Goal: Task Accomplishment & Management: Manage account settings

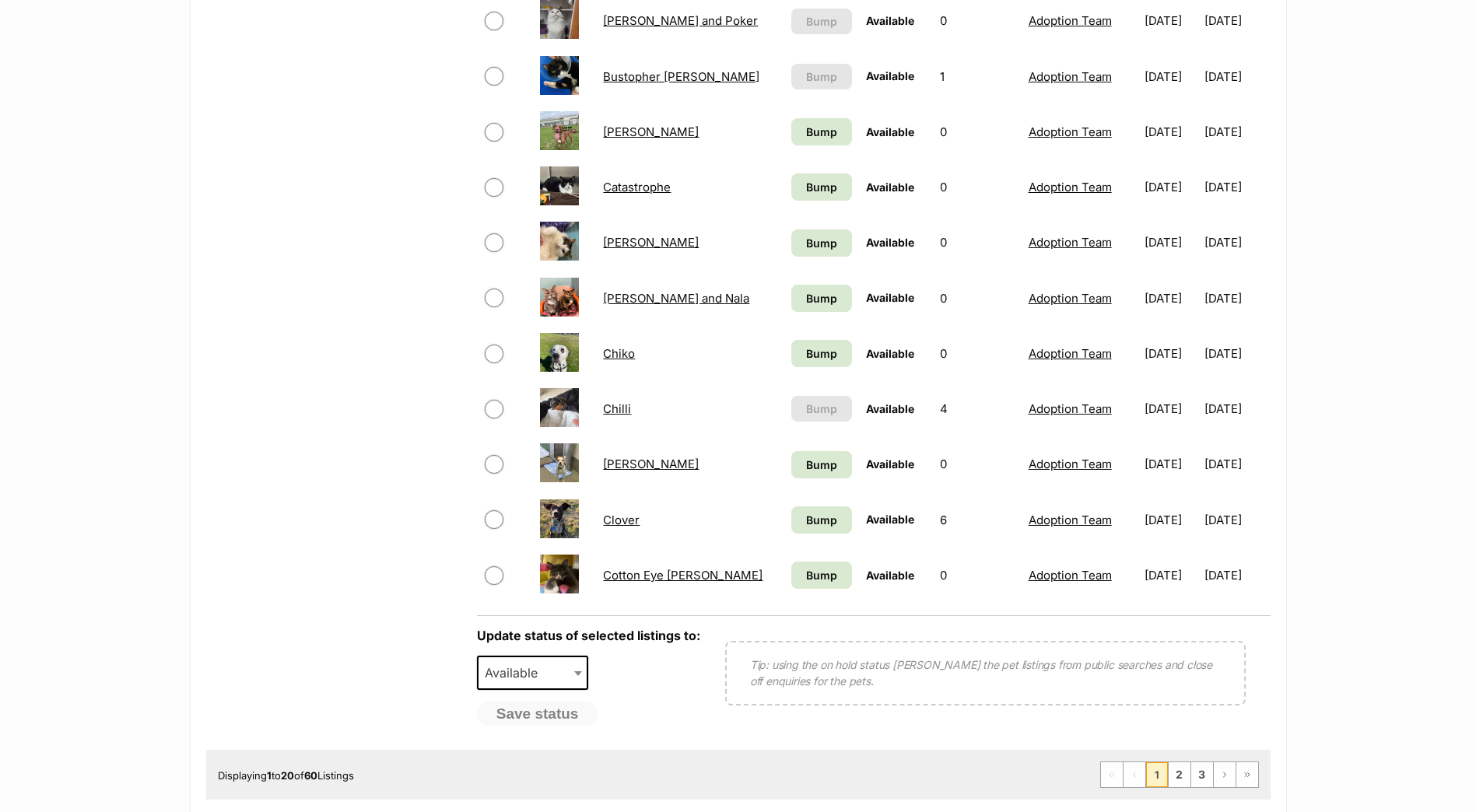
scroll to position [933, 0]
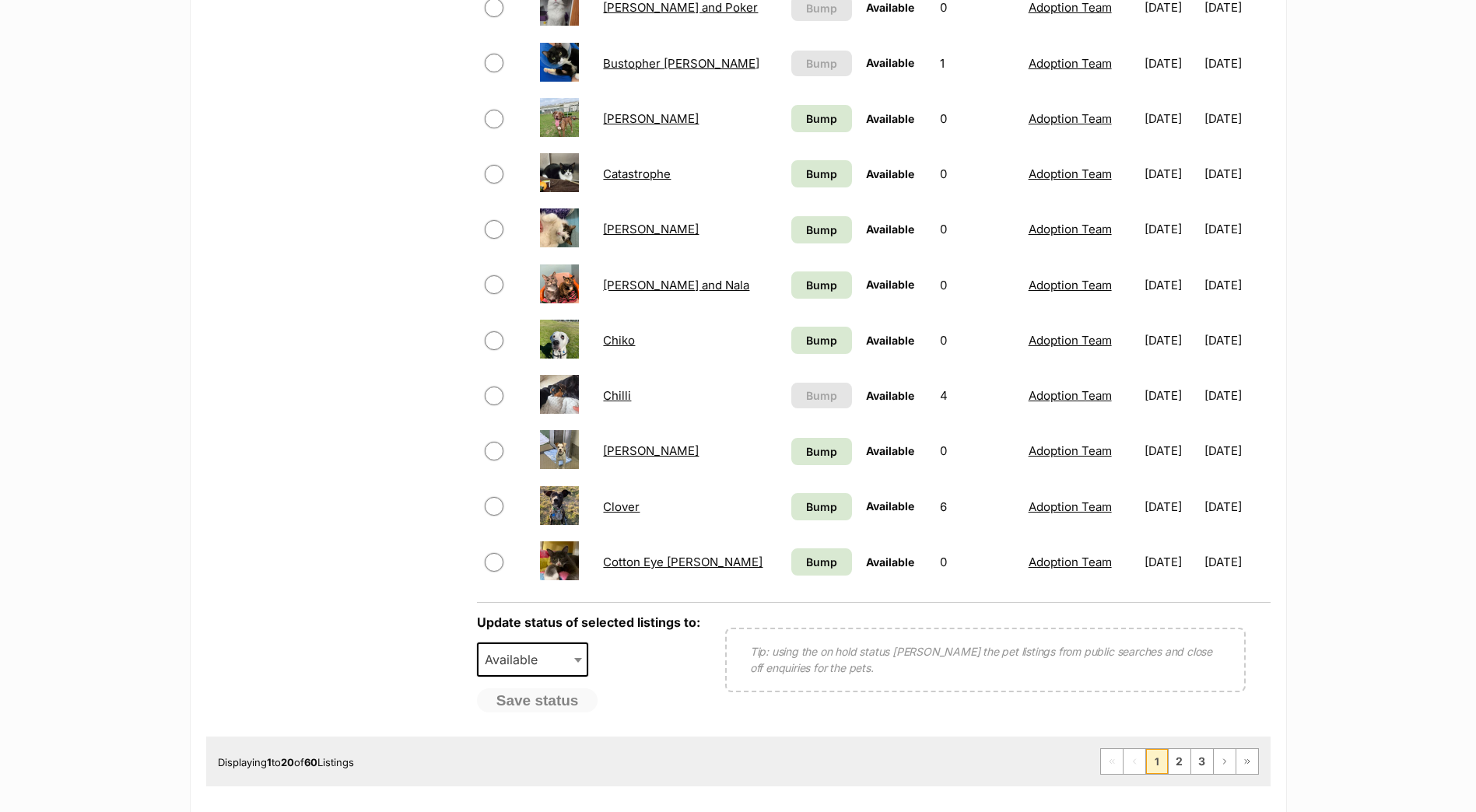
click at [1184, 775] on div "Displaying 1 to 20 of 60 Listings First Page Previous Page 1 2 3 Next Page Last…" at bounding box center [738, 761] width 1064 height 50
click at [1183, 762] on link "2" at bounding box center [1179, 761] width 21 height 25
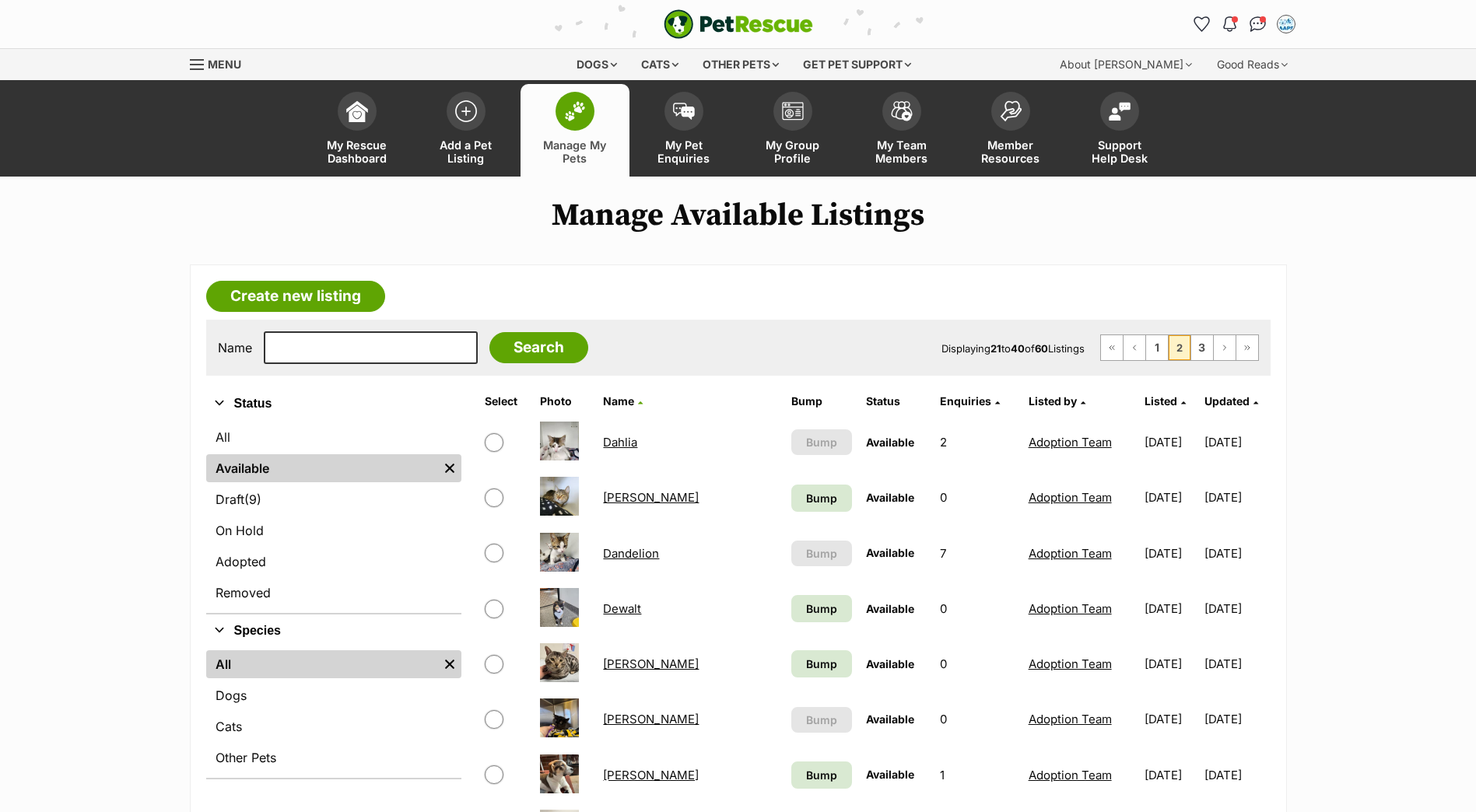
click at [634, 558] on link "Dandelion" at bounding box center [630, 553] width 56 height 15
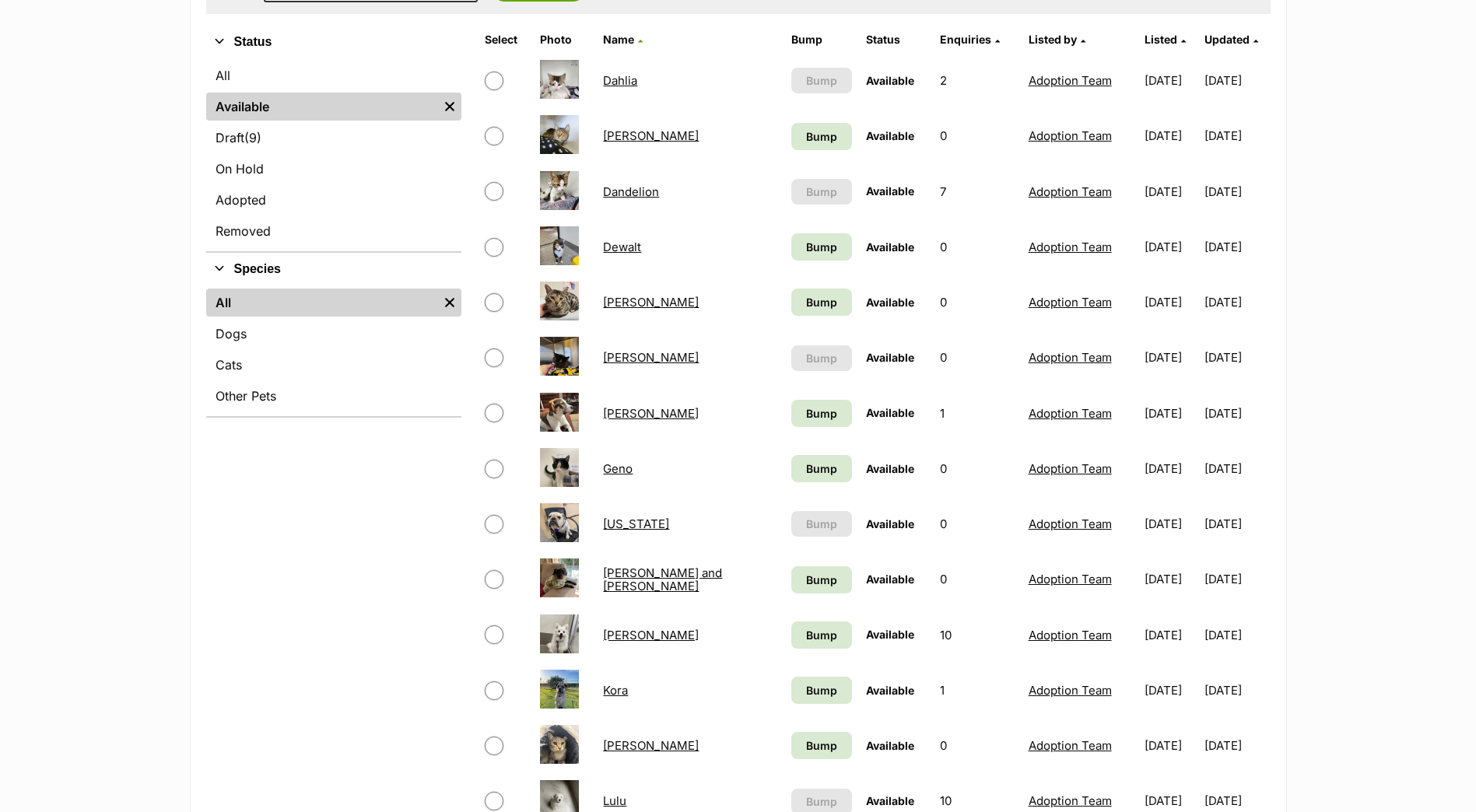
scroll to position [388, 0]
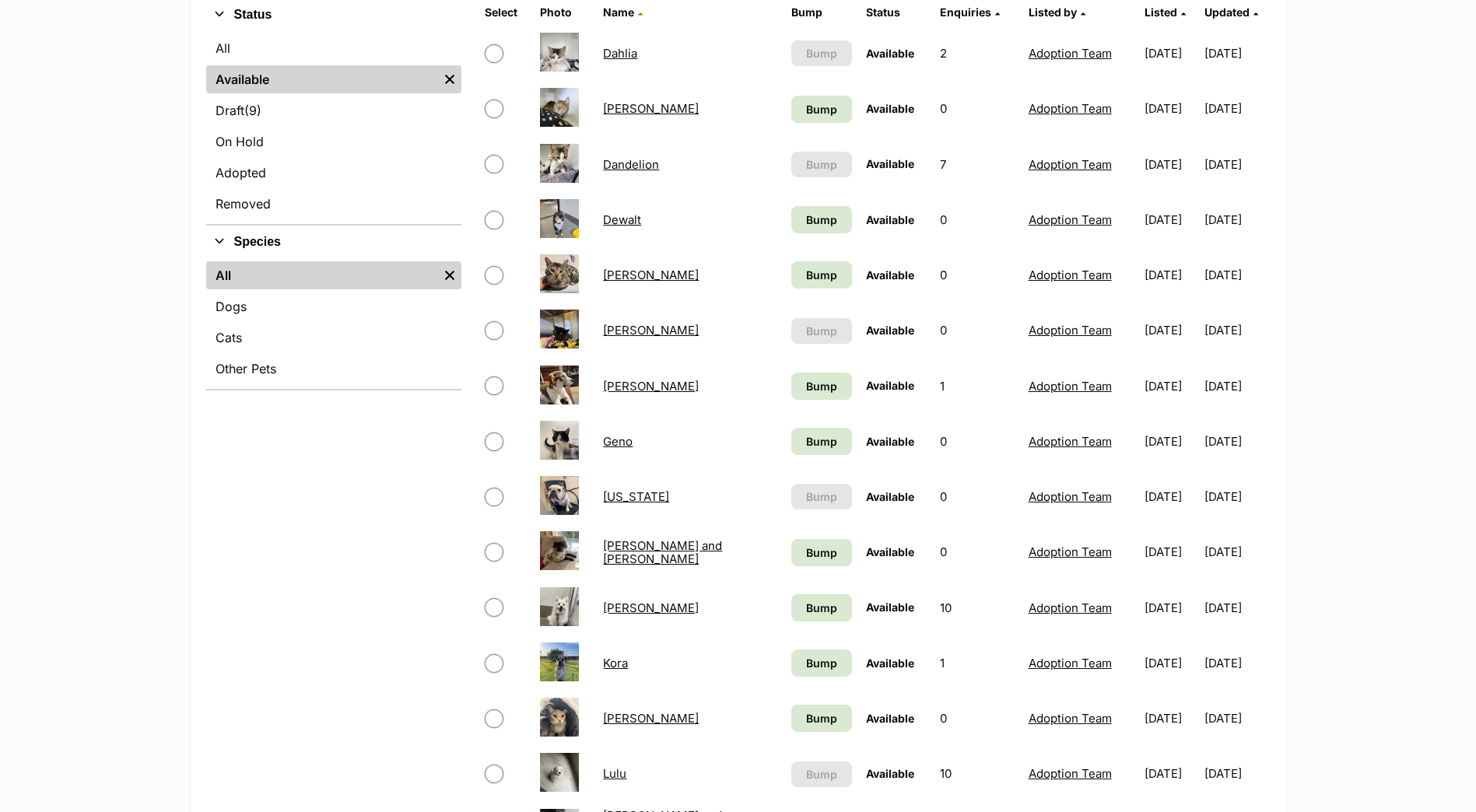
click at [603, 608] on link "Kai" at bounding box center [651, 607] width 96 height 15
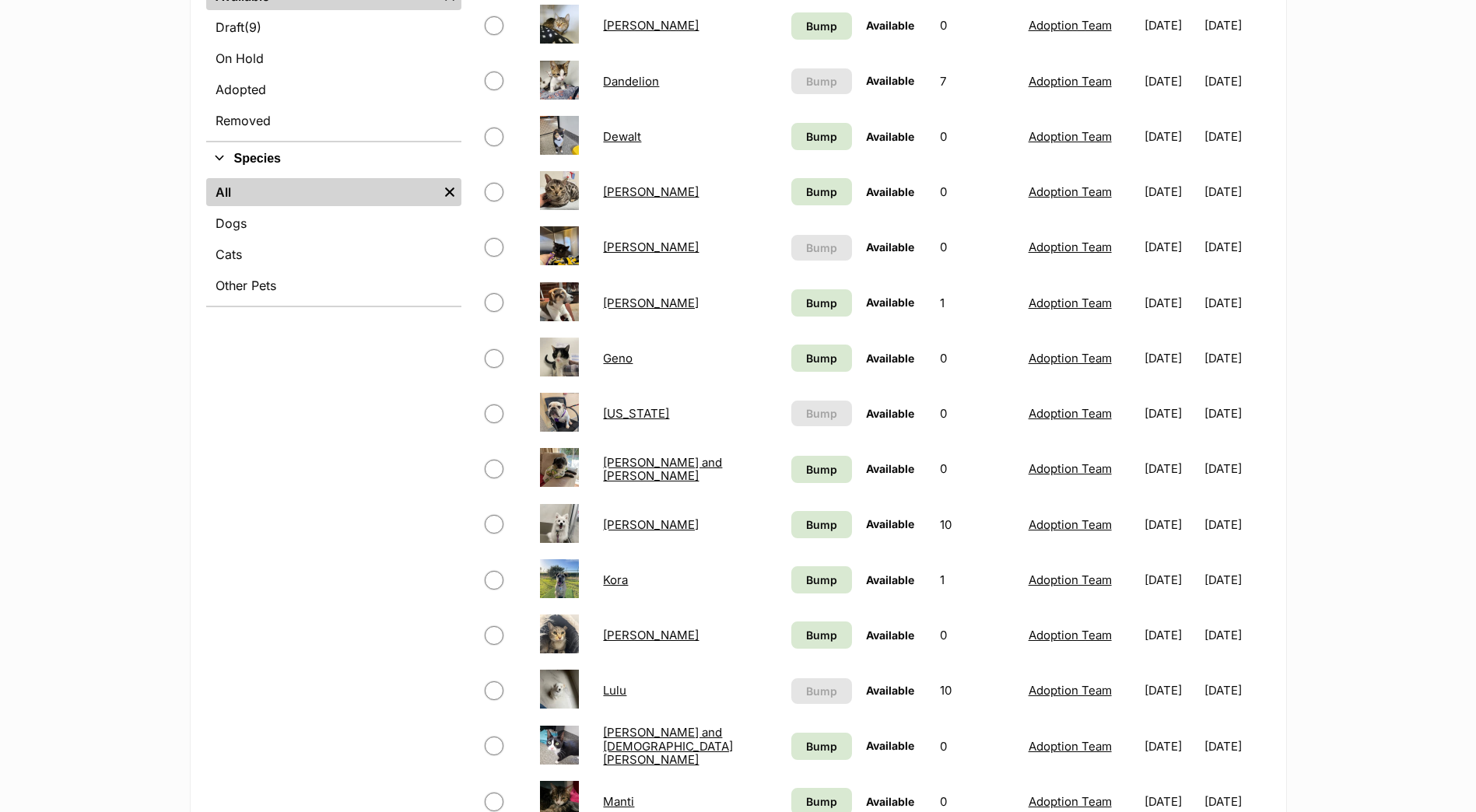
scroll to position [544, 0]
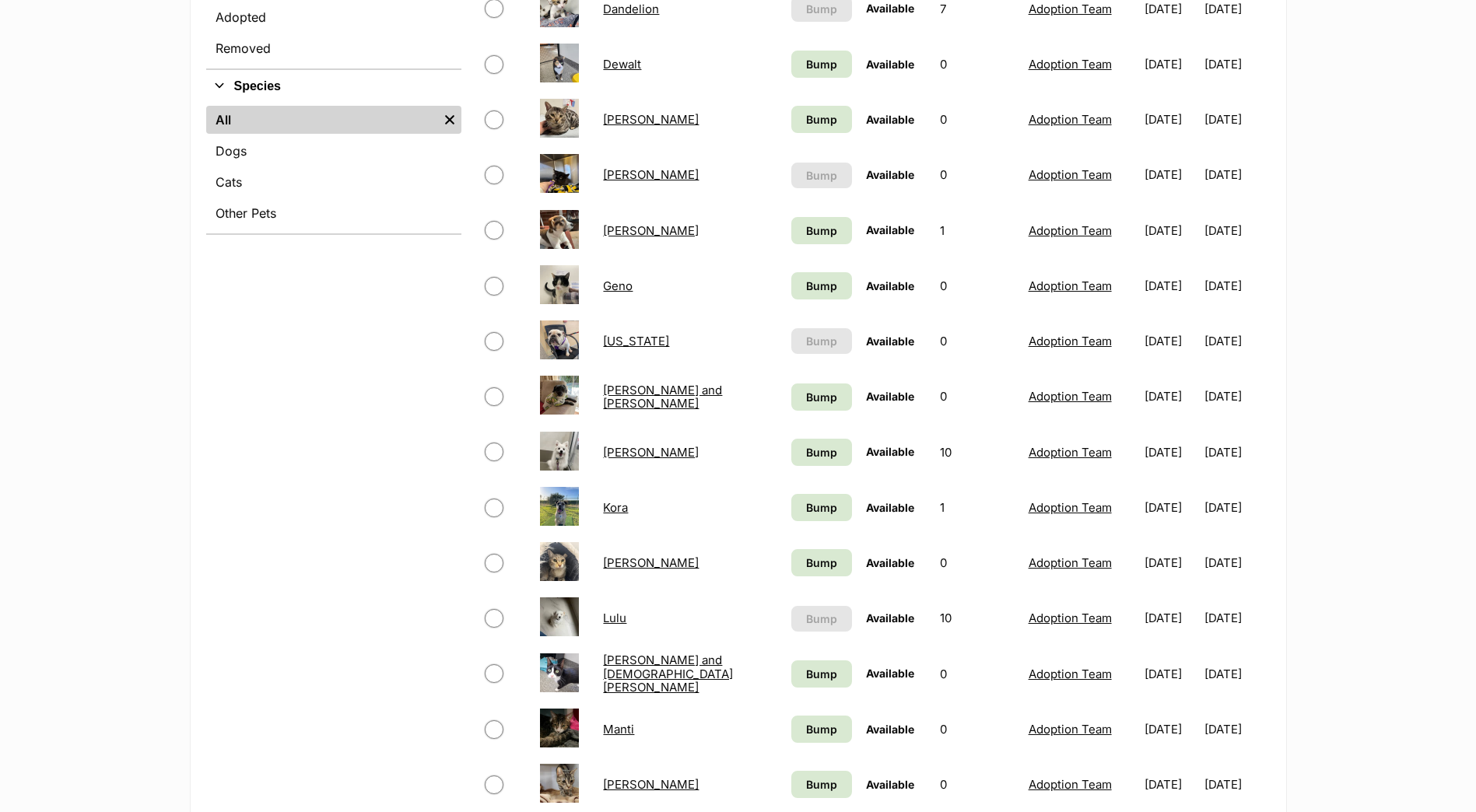
click at [608, 562] on link "Leo" at bounding box center [651, 562] width 96 height 15
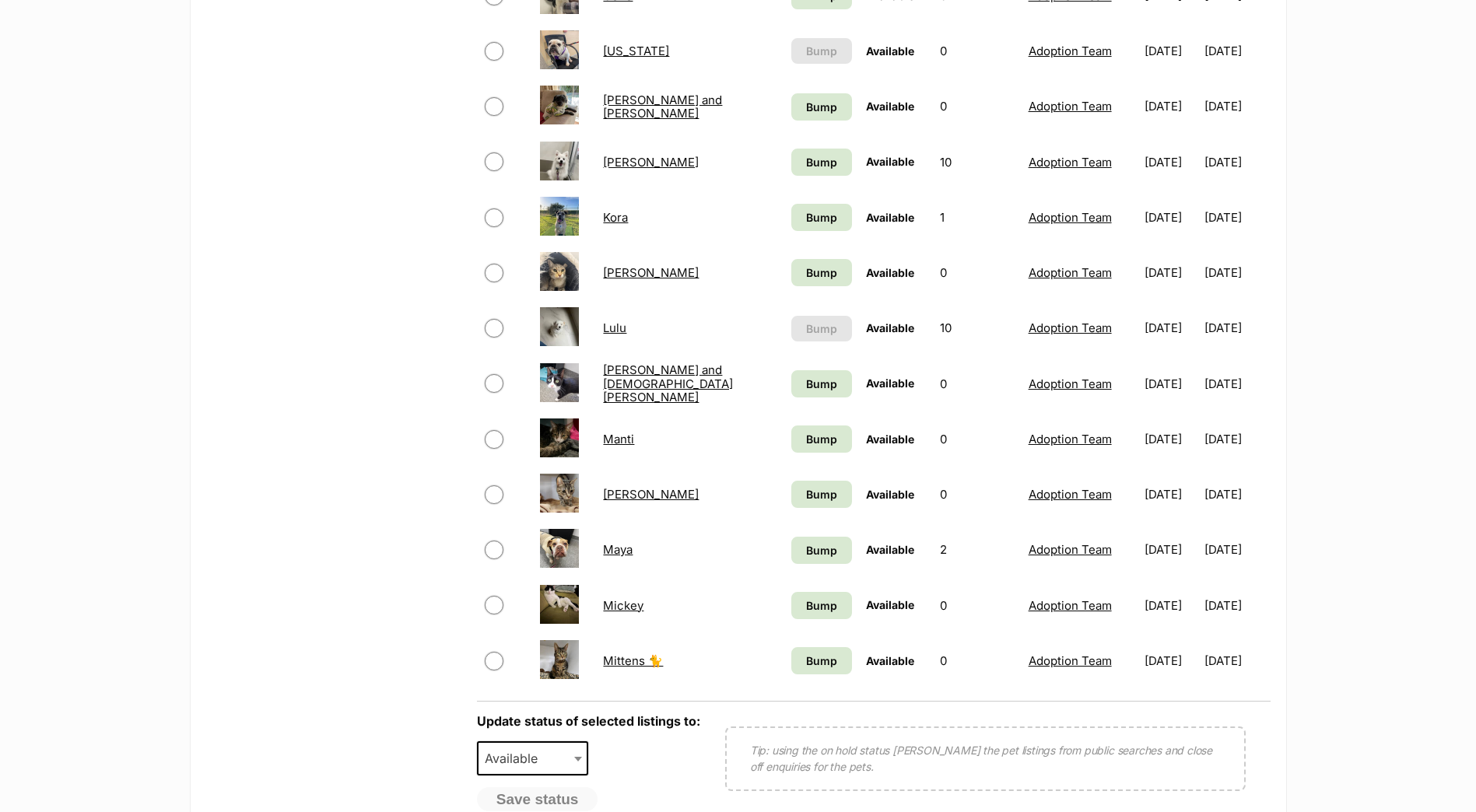
scroll to position [855, 0]
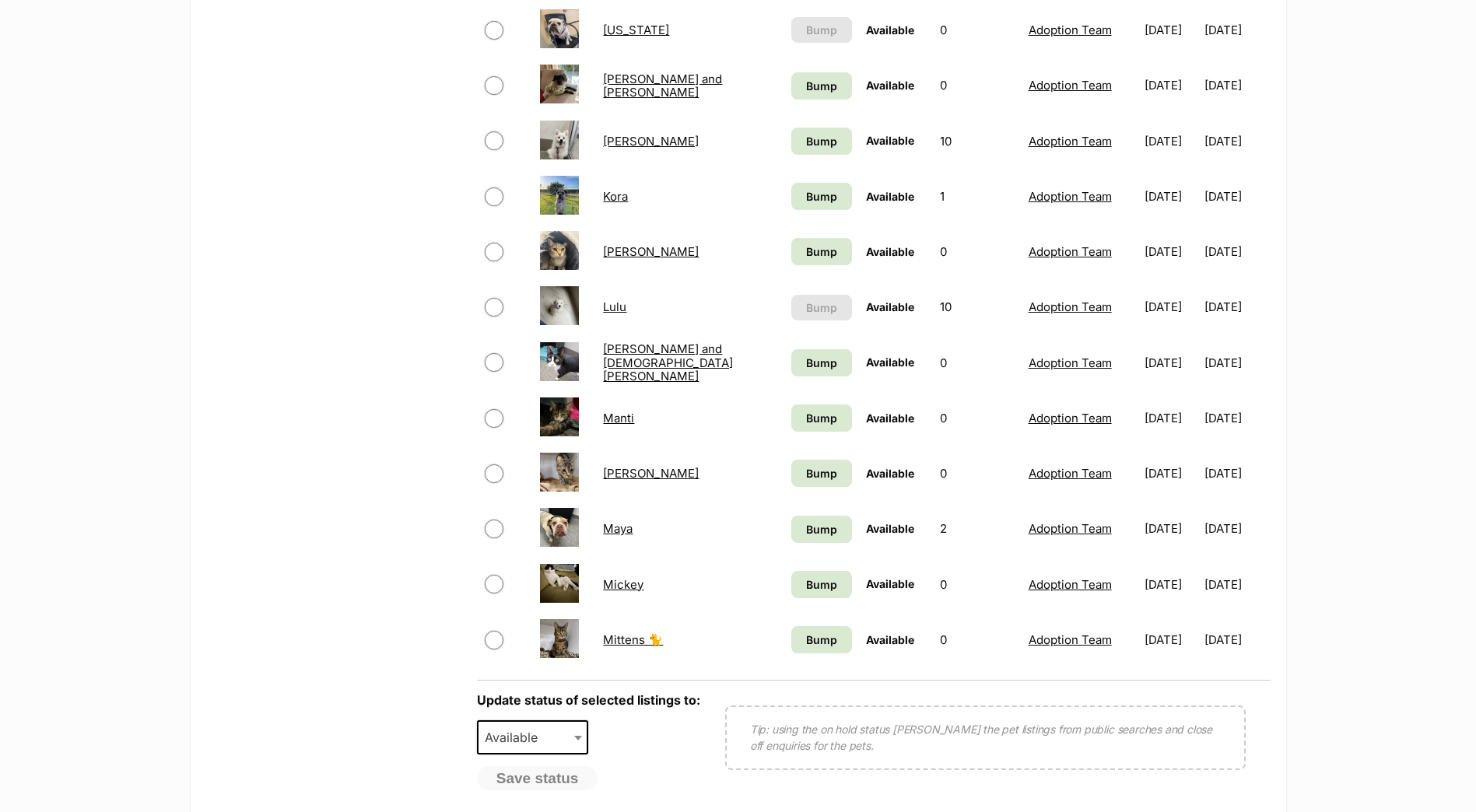
click at [618, 590] on link "Mickey" at bounding box center [622, 584] width 40 height 15
click at [617, 637] on link "Mittens 🐈" at bounding box center [633, 639] width 60 height 15
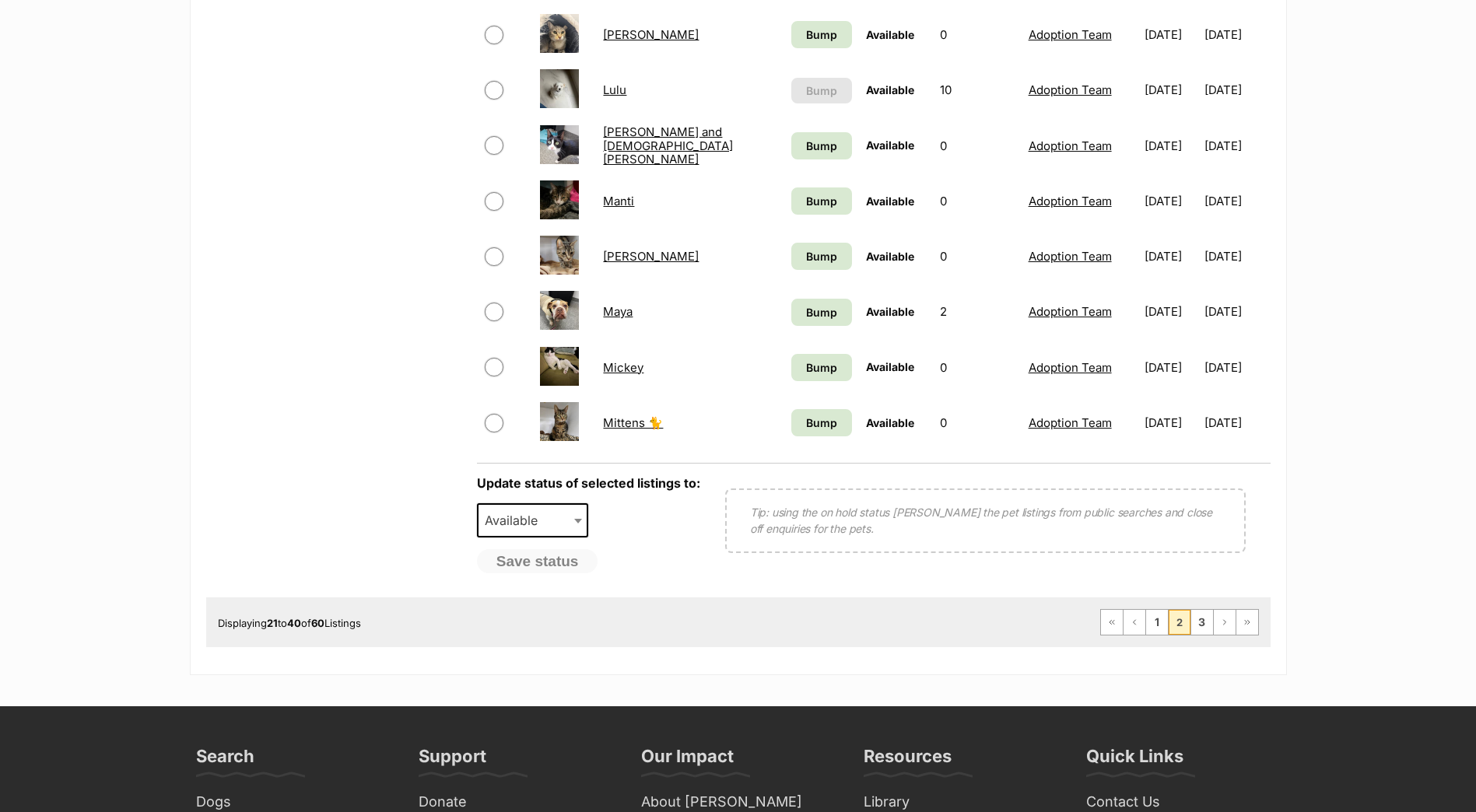
scroll to position [1088, 0]
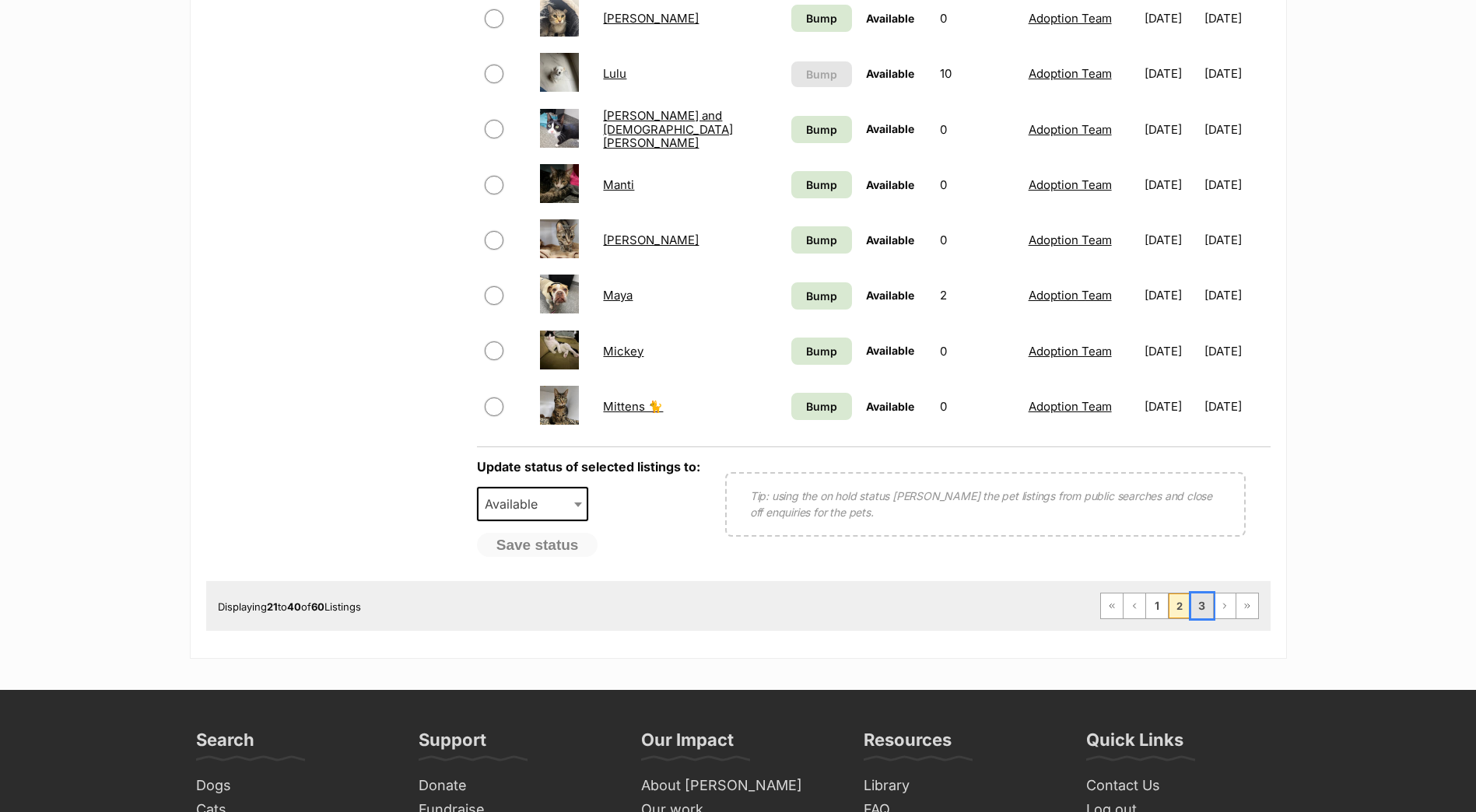
click at [1193, 608] on link "3" at bounding box center [1201, 605] width 21 height 25
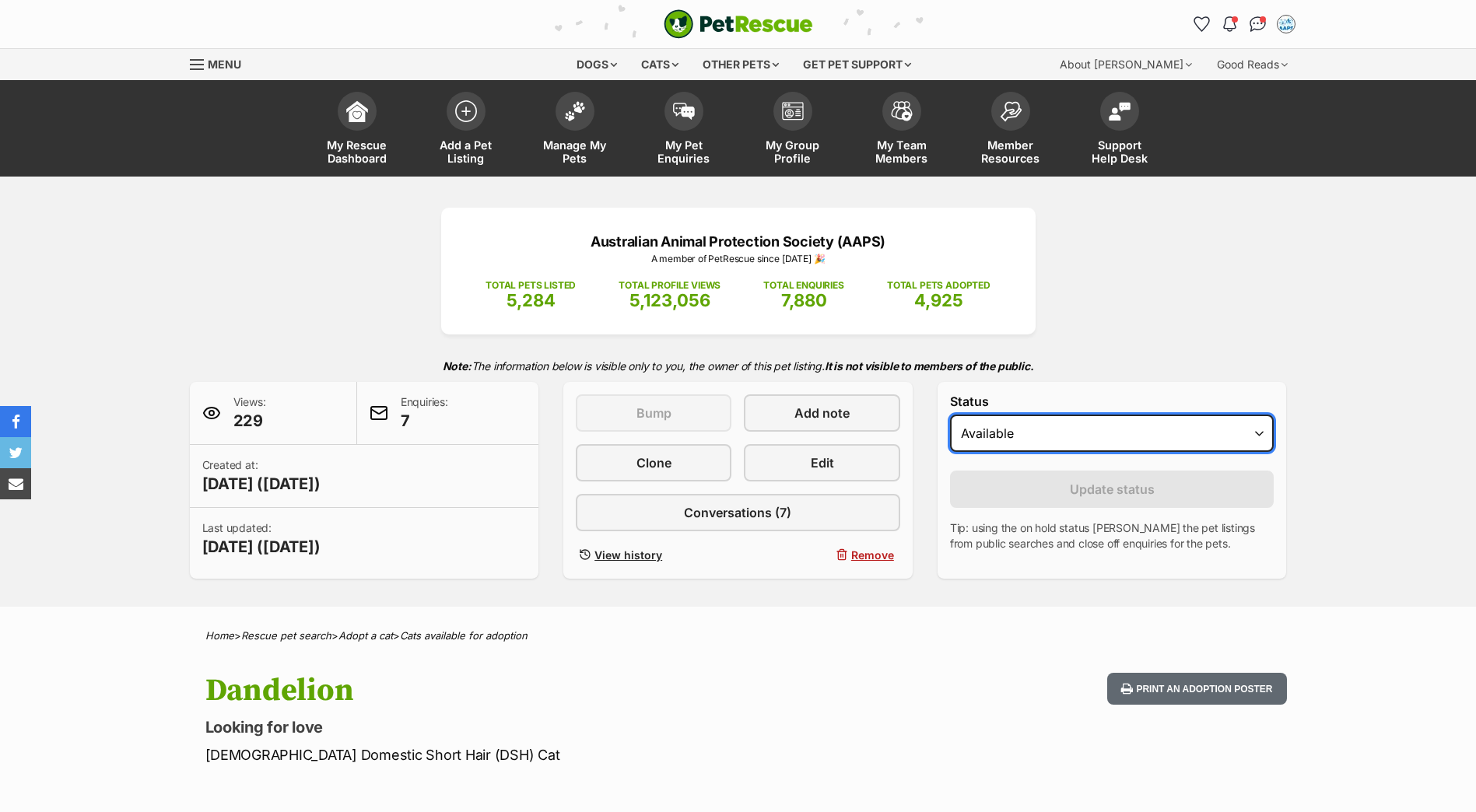
click at [1051, 441] on select "Draft - not available as listing has enquires Available On hold Adopted" at bounding box center [1111, 433] width 324 height 38
select select "rehomed"
click at [949, 414] on select "Draft - not available as listing has enquires Available On hold Adopted" at bounding box center [1111, 433] width 324 height 38
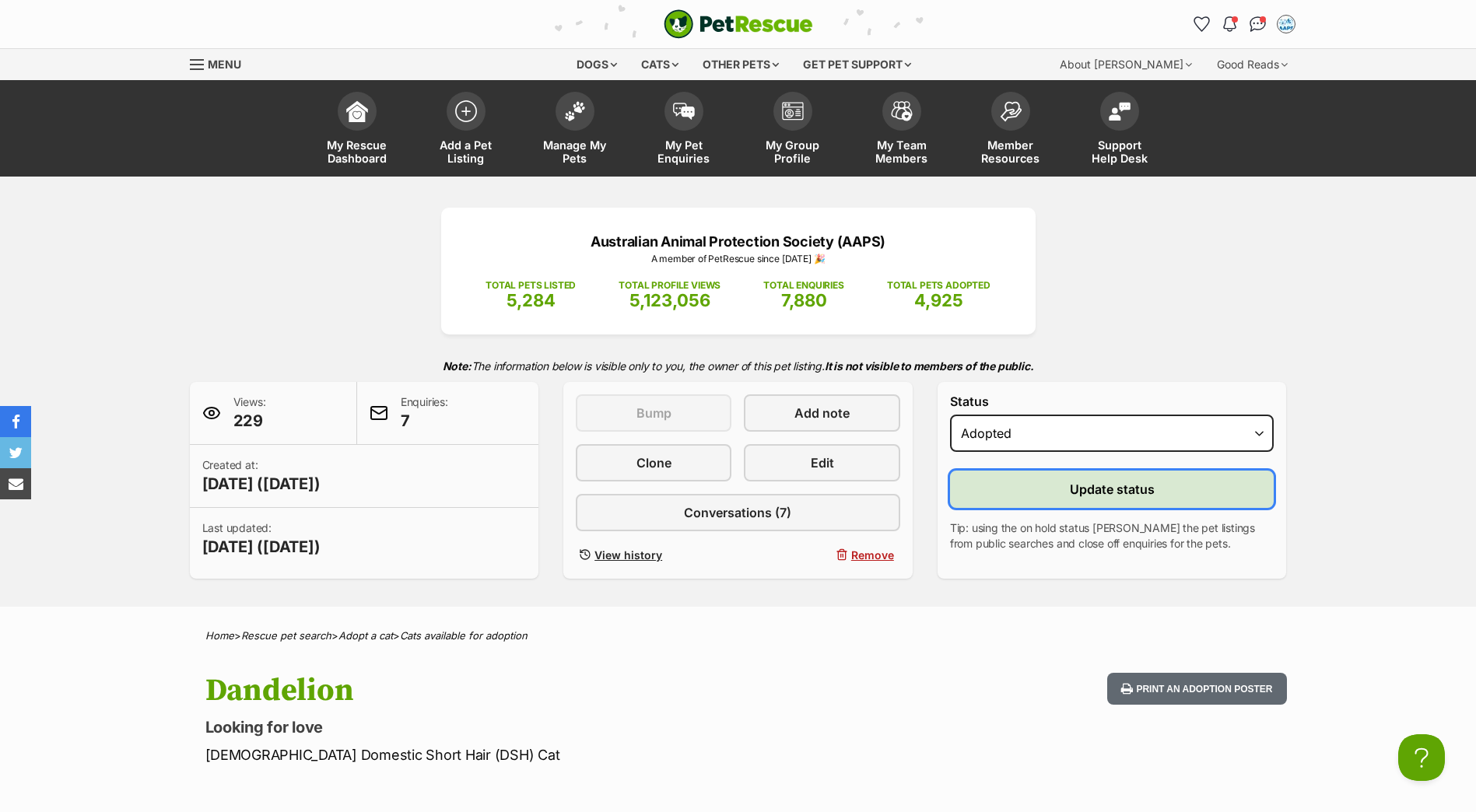
click at [1016, 497] on button "Update status" at bounding box center [1111, 489] width 324 height 38
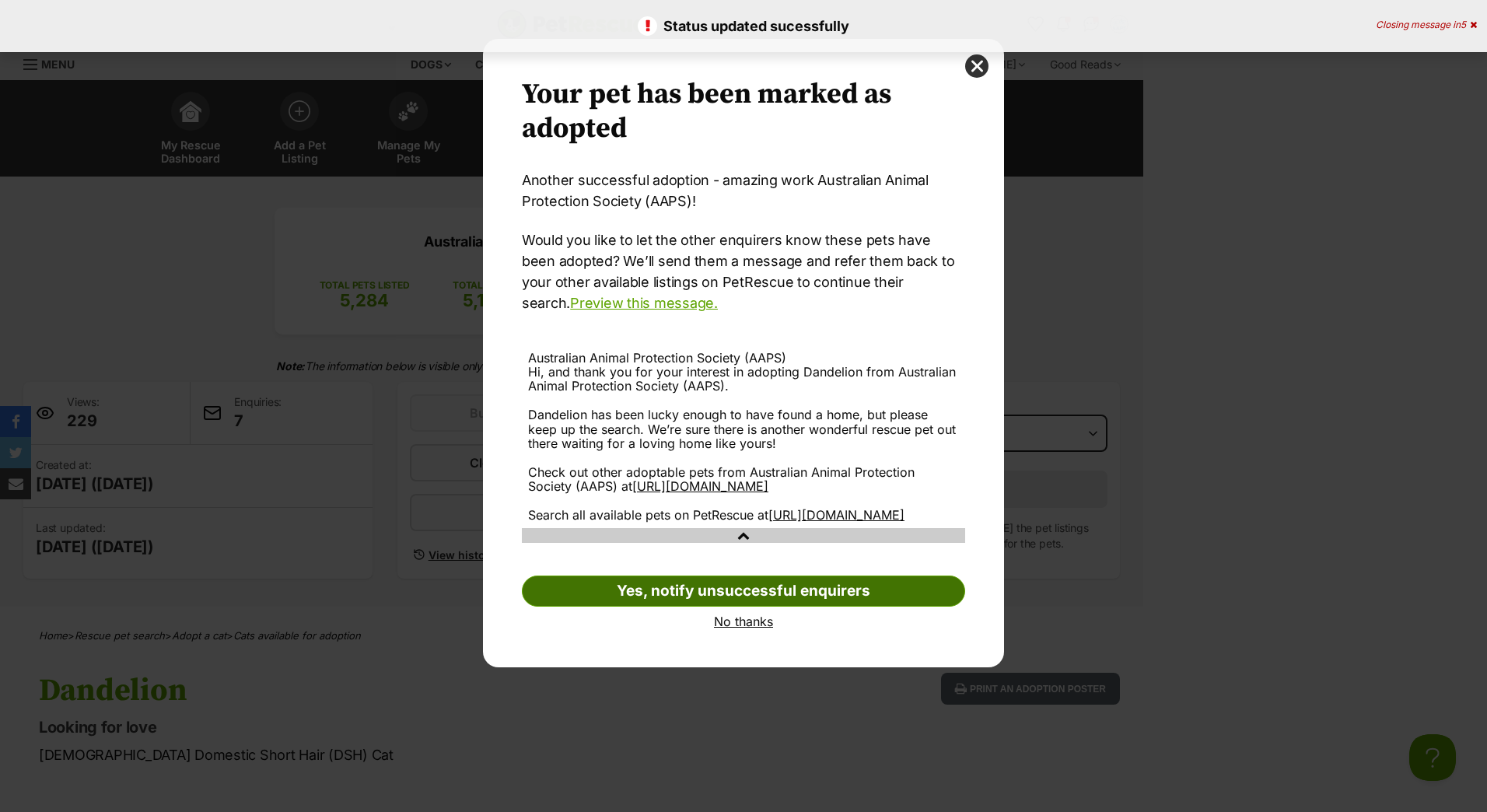
click at [830, 607] on link "Yes, notify unsuccessful enquirers" at bounding box center [744, 590] width 443 height 31
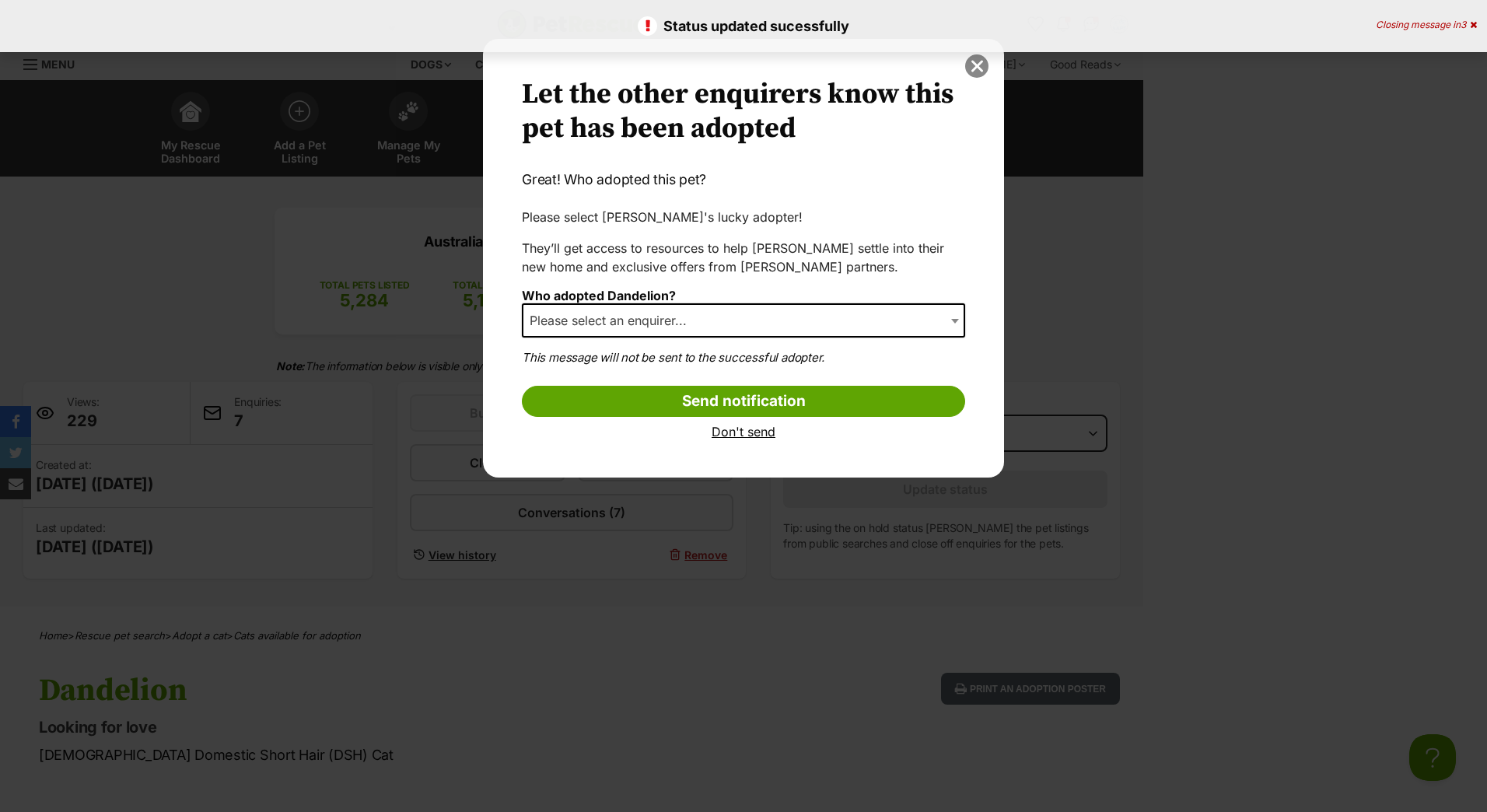
click at [967, 67] on button "close" at bounding box center [977, 66] width 23 height 23
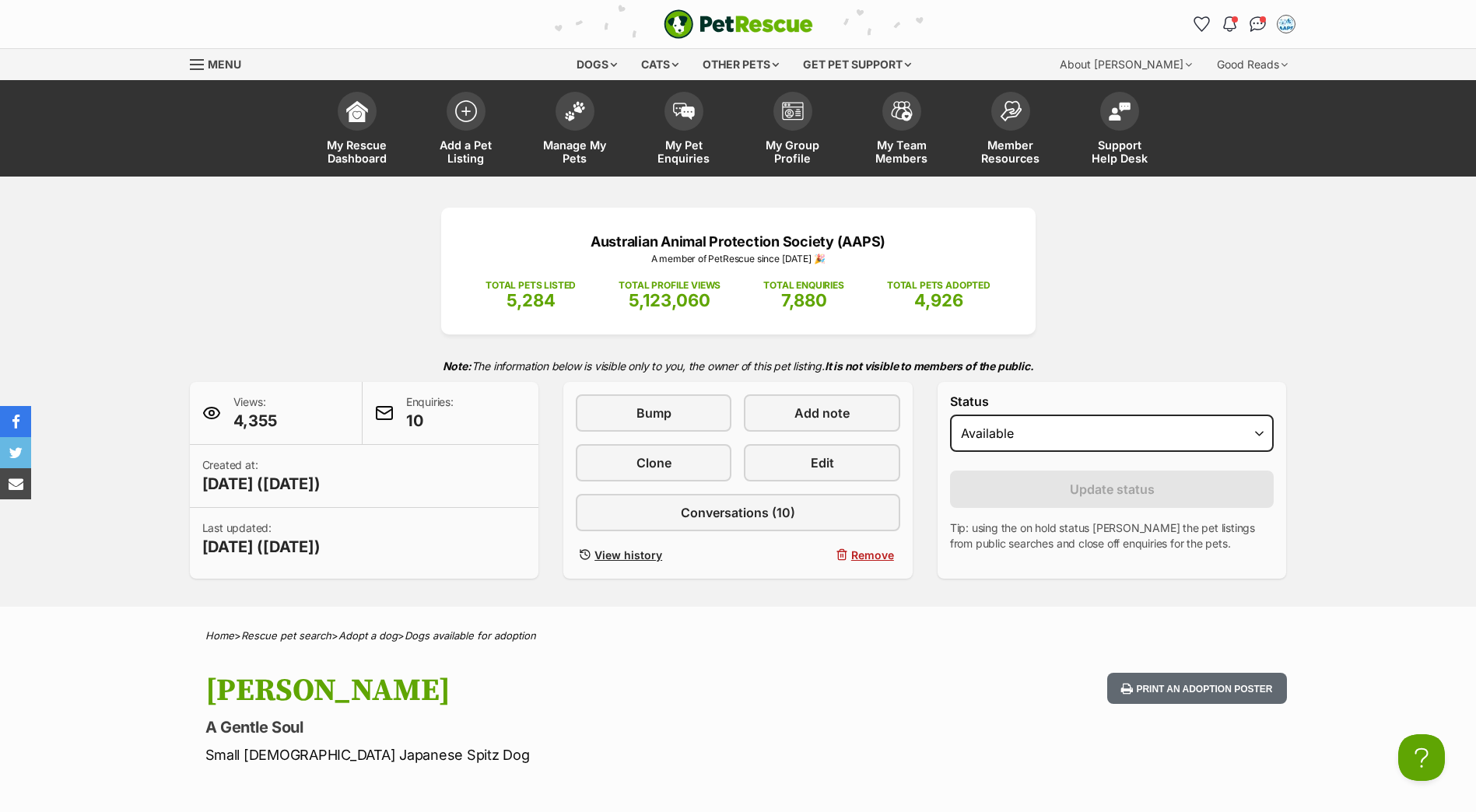
select select "rehomed"
click at [949, 414] on select "Draft - not available as listing has enquires Available On hold Adopted" at bounding box center [1111, 433] width 324 height 38
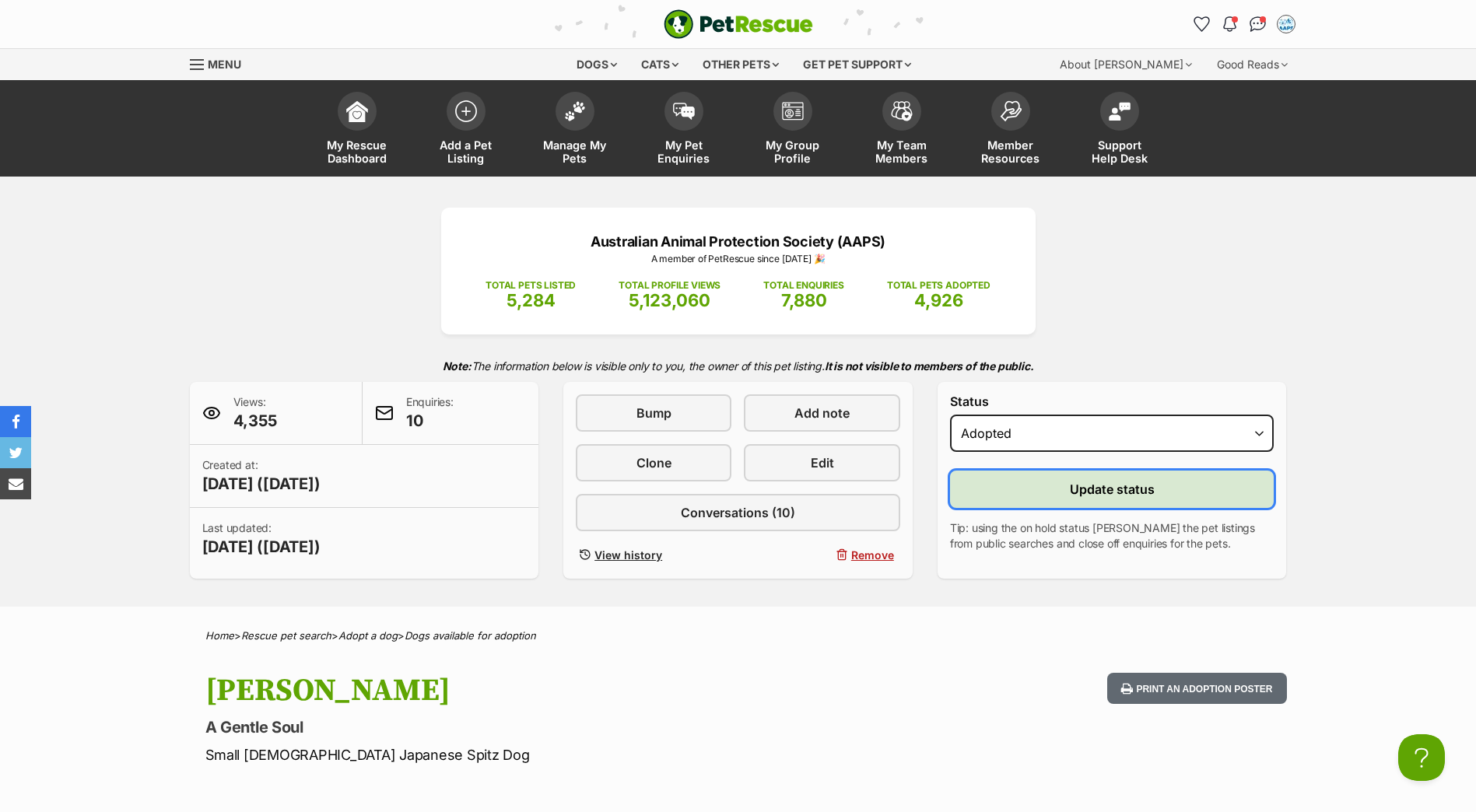
click at [1008, 498] on button "Update status" at bounding box center [1111, 489] width 324 height 38
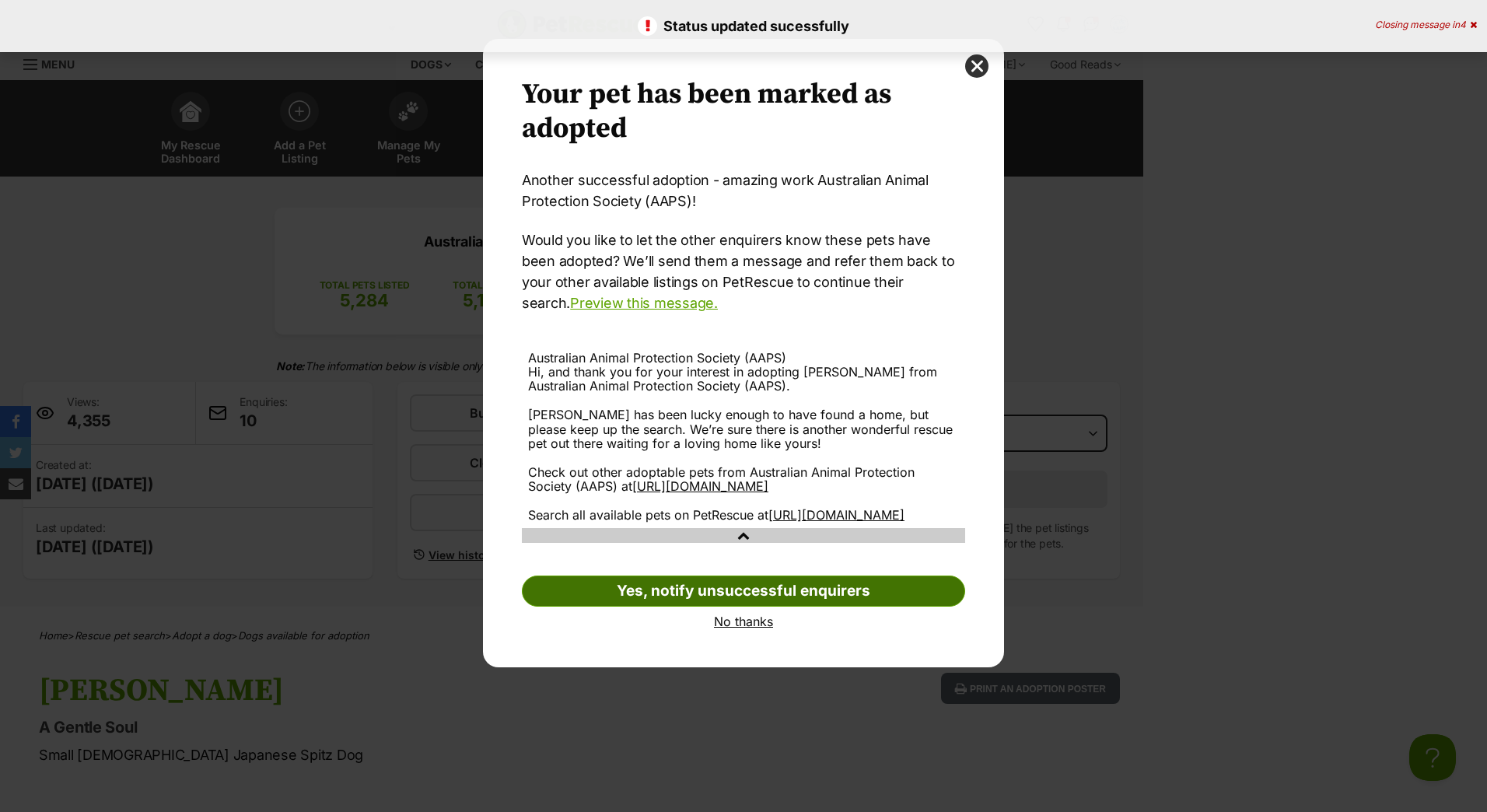
click at [821, 607] on link "Yes, notify unsuccessful enquirers" at bounding box center [744, 590] width 443 height 31
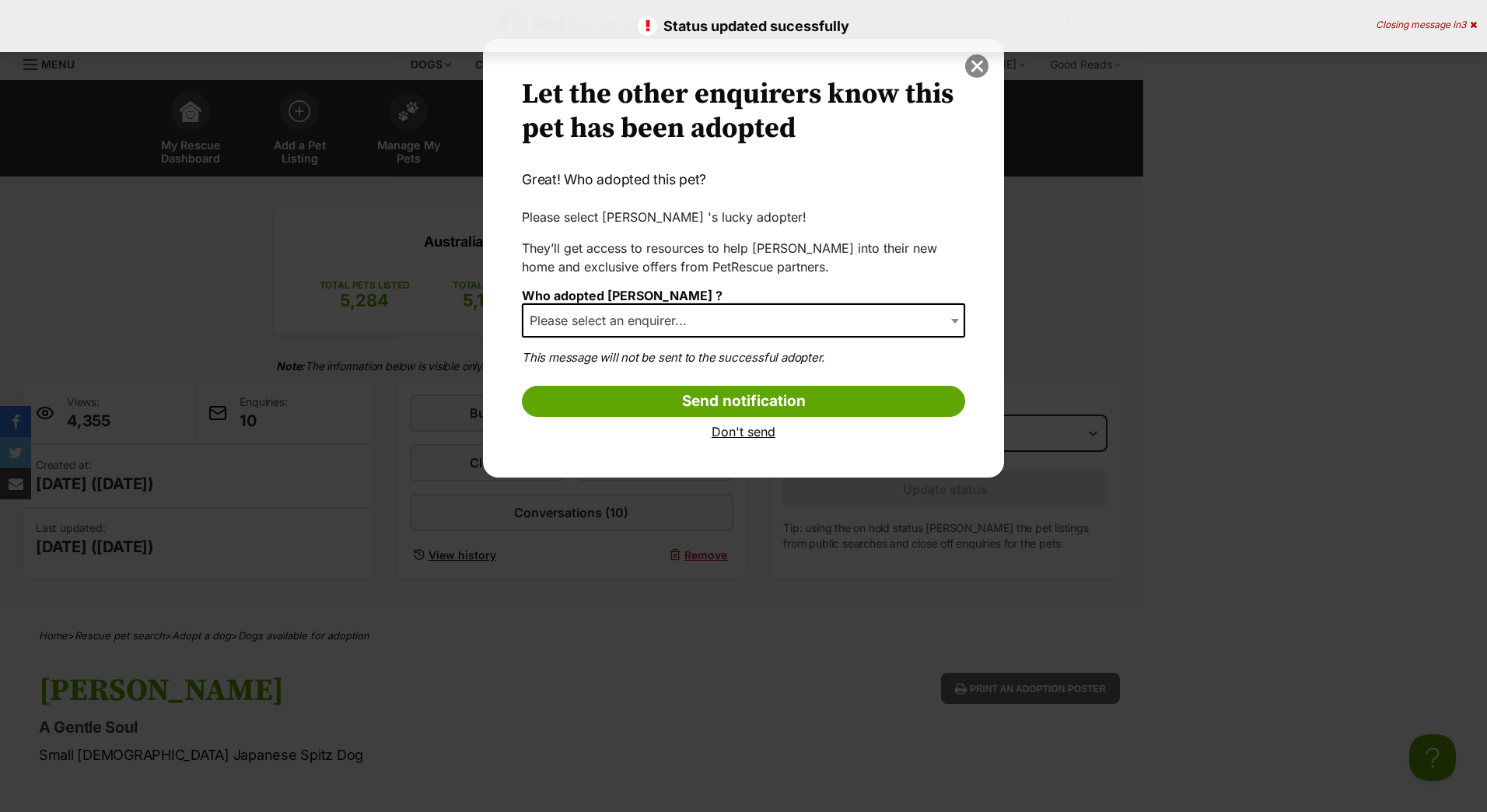
click at [979, 68] on button "close" at bounding box center [977, 66] width 23 height 23
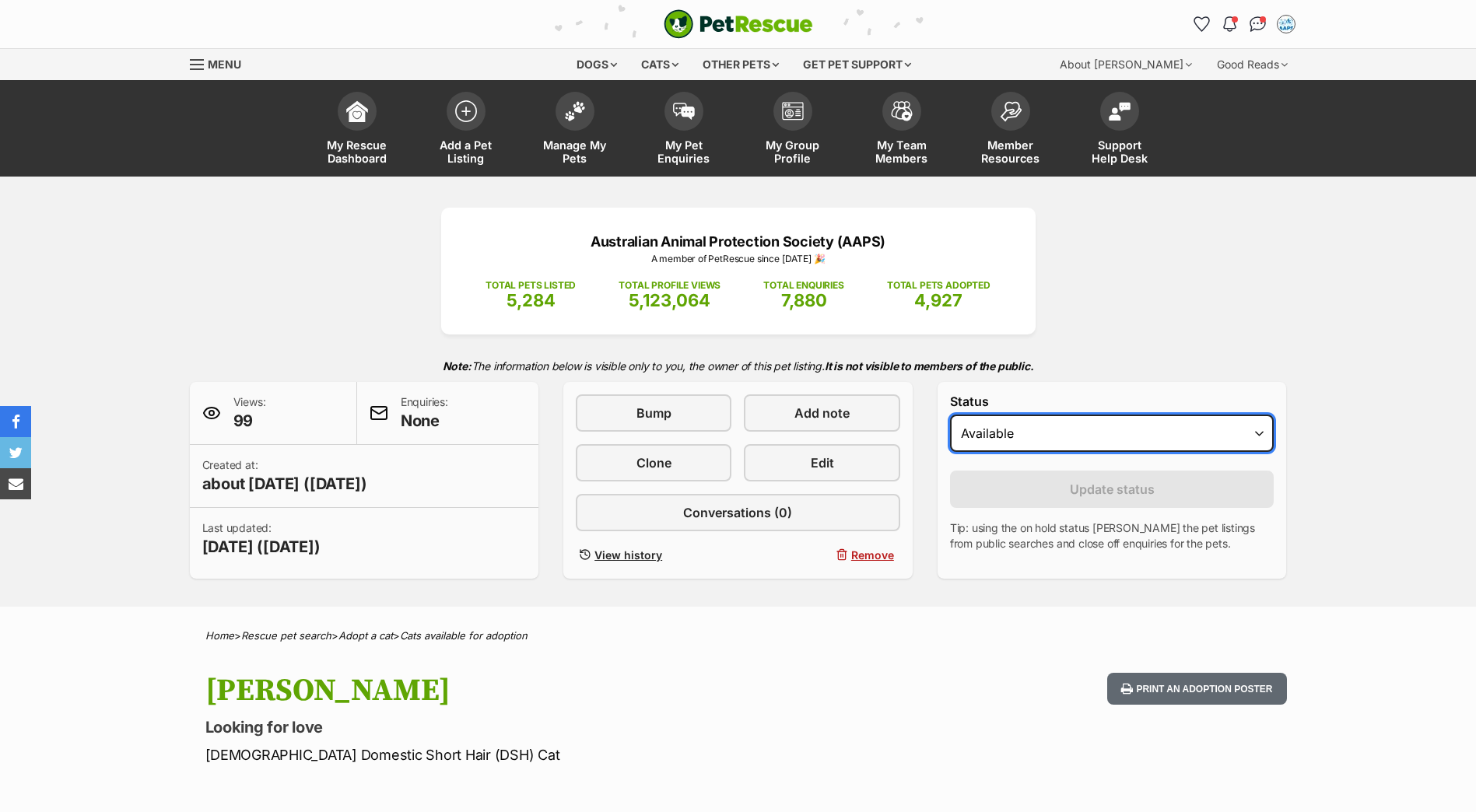
click at [1029, 434] on select "Draft Available On hold Adopted" at bounding box center [1111, 433] width 324 height 38
select select "rehomed"
click at [949, 414] on select "Draft Available On hold Adopted" at bounding box center [1111, 433] width 324 height 38
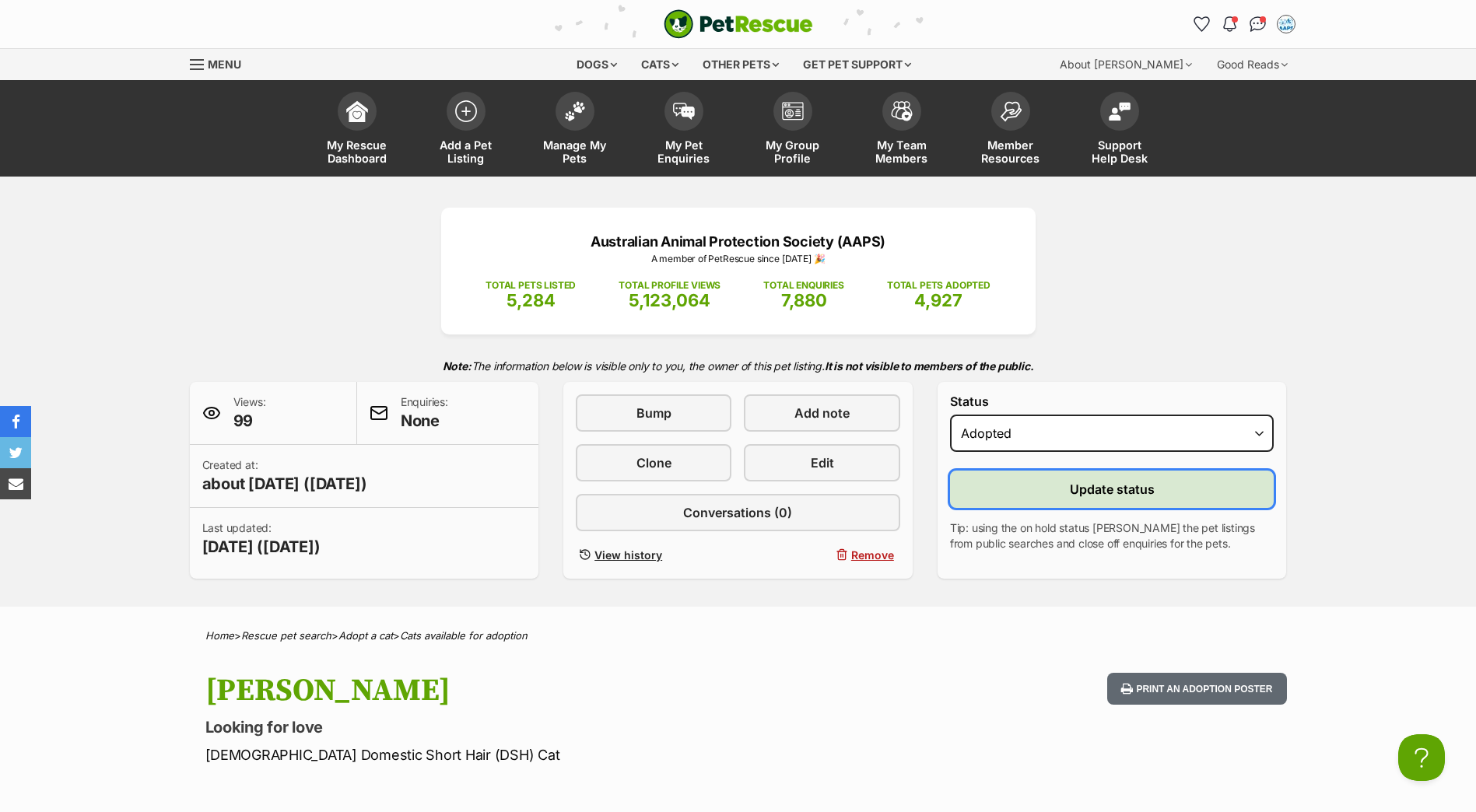
click at [1003, 503] on button "Update status" at bounding box center [1111, 489] width 324 height 38
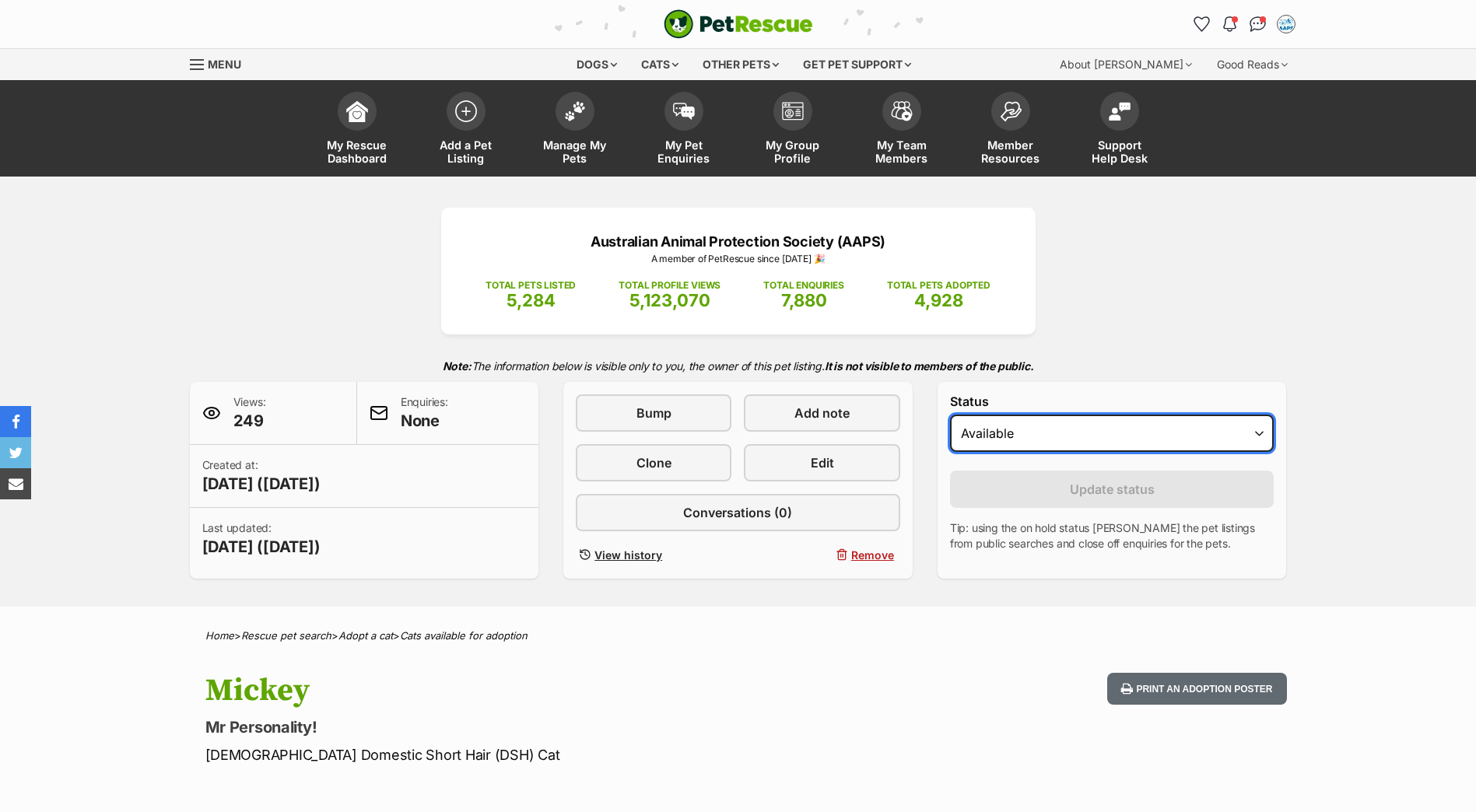
drag, startPoint x: 0, startPoint y: 0, endPoint x: 1042, endPoint y: 454, distance: 1136.6
click at [1049, 438] on select "Draft Available On hold Adopted" at bounding box center [1111, 433] width 324 height 38
select select "rehomed"
click at [949, 414] on select "Draft Available On hold Adopted" at bounding box center [1111, 433] width 324 height 38
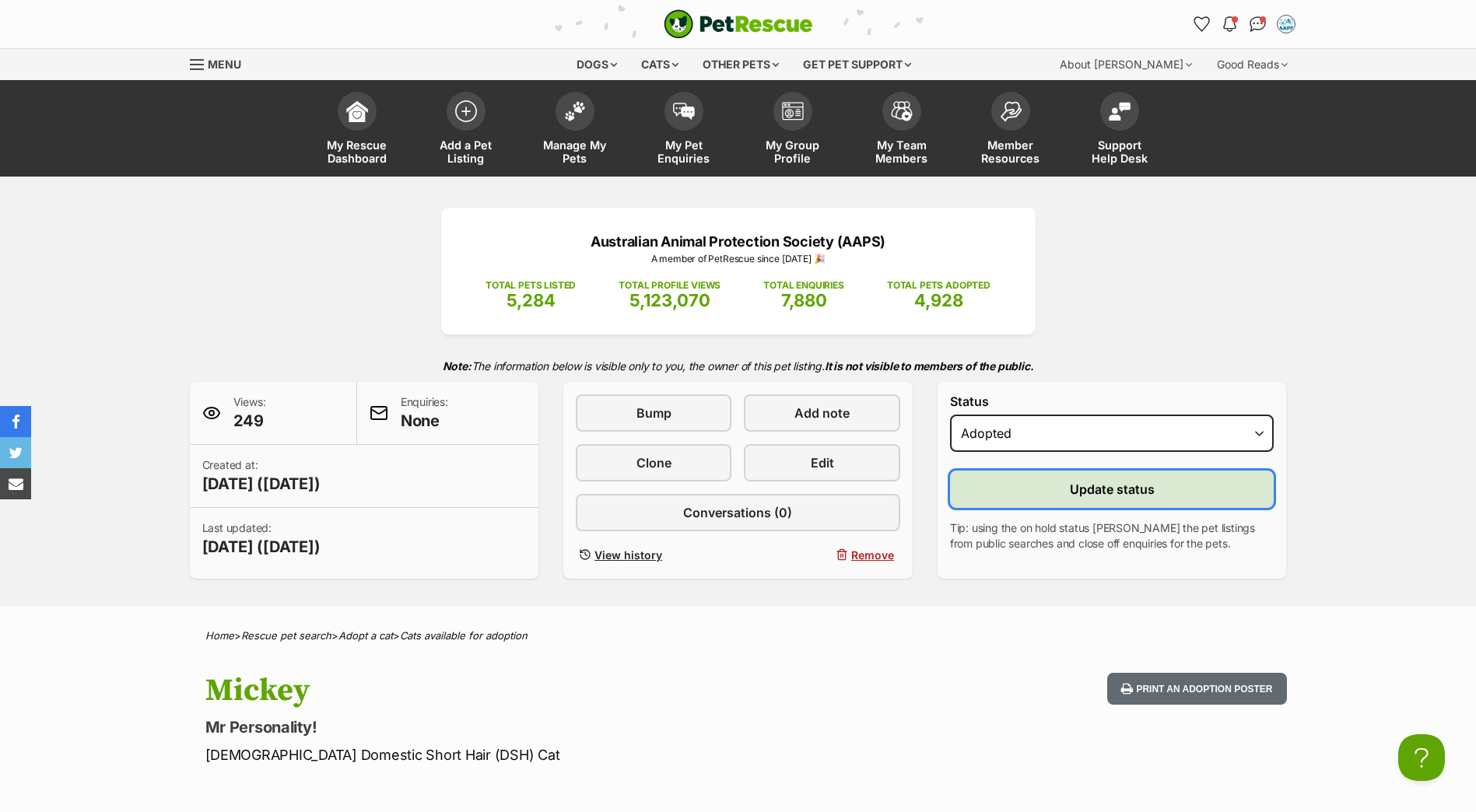
click at [1015, 499] on button "Update status" at bounding box center [1111, 489] width 324 height 38
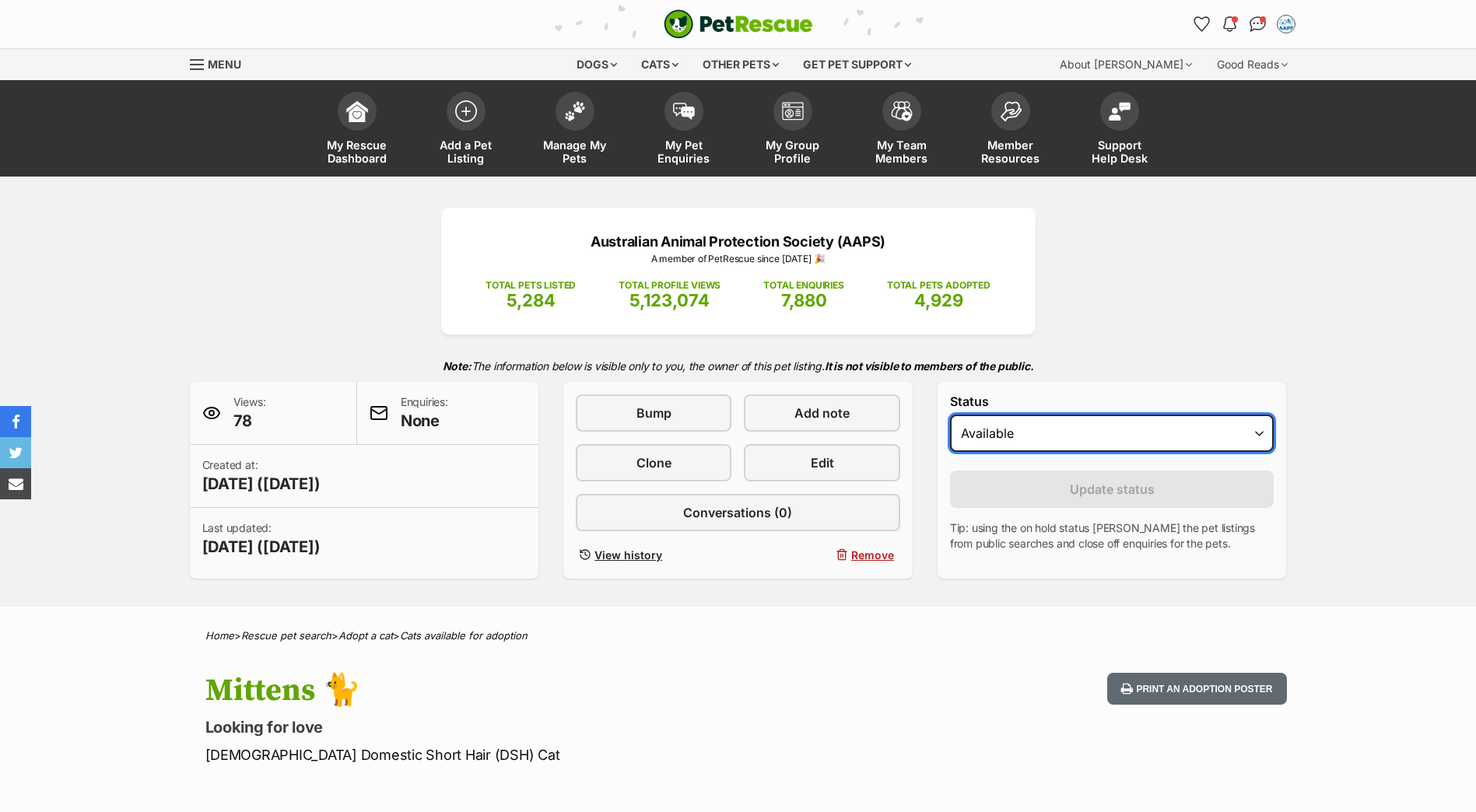
drag, startPoint x: 0, startPoint y: 0, endPoint x: 1045, endPoint y: 431, distance: 1130.4
click at [1043, 417] on select "Draft Available On hold Adopted" at bounding box center [1111, 433] width 324 height 38
select select "rehomed"
click at [949, 414] on select "Draft Available On hold Adopted" at bounding box center [1111, 433] width 324 height 38
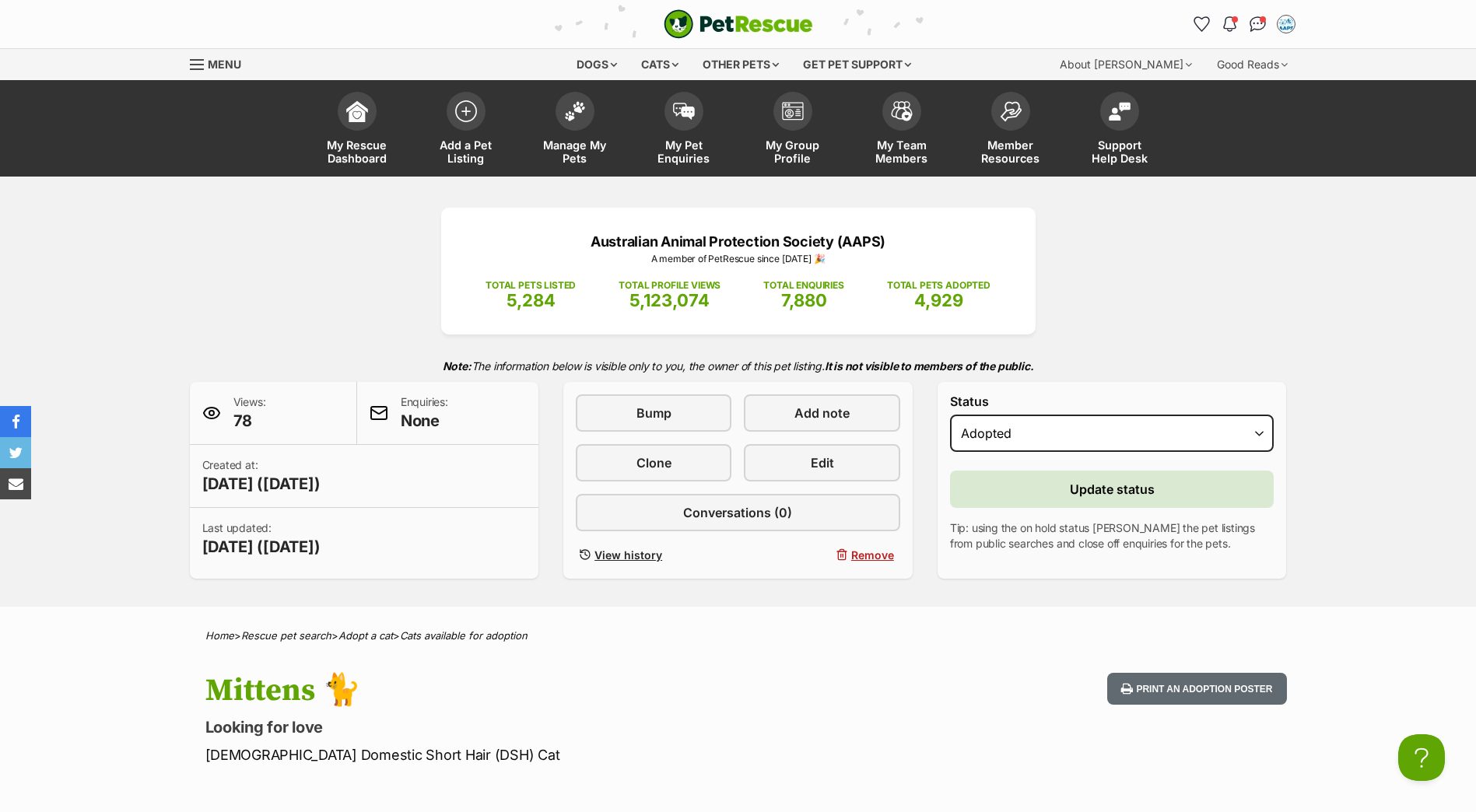
click at [1000, 513] on form "Status Draft Available On hold Adopted Reason Please select a reason Medical re…" at bounding box center [1111, 473] width 324 height 157
click at [1003, 482] on button "Update status" at bounding box center [1111, 489] width 324 height 38
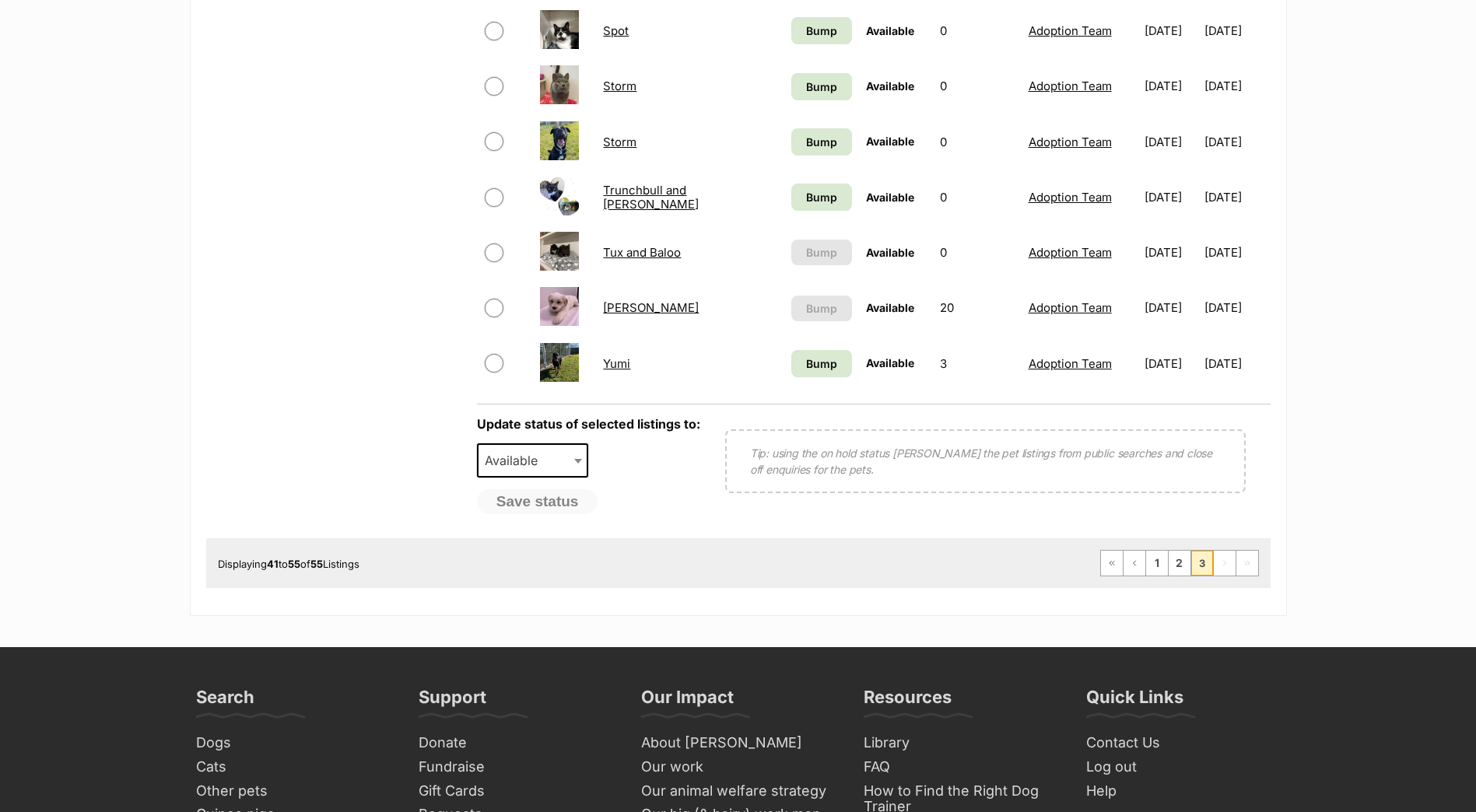
scroll to position [855, 0]
click at [1158, 566] on link "1" at bounding box center [1156, 561] width 21 height 25
